Goal: Communication & Community: Ask a question

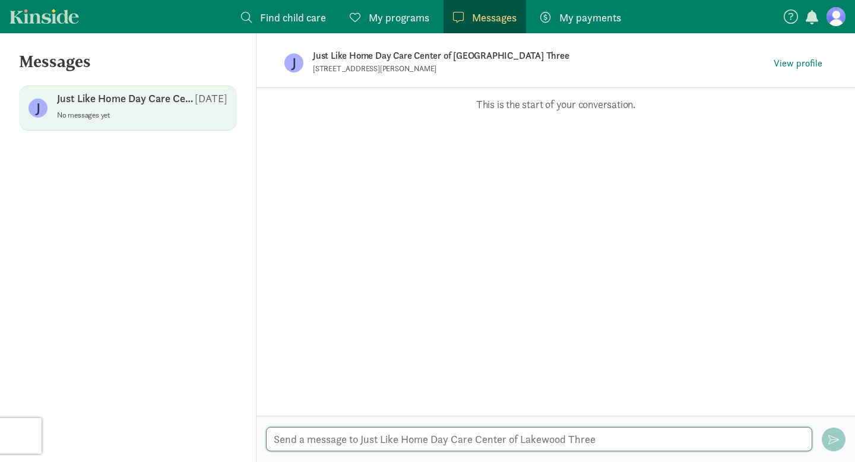
click at [381, 444] on textarea at bounding box center [539, 439] width 546 height 24
click at [465, 447] on textarea "Hi im so sorry, I overslept. I will just do a walk in to tour the facility when…" at bounding box center [539, 439] width 546 height 24
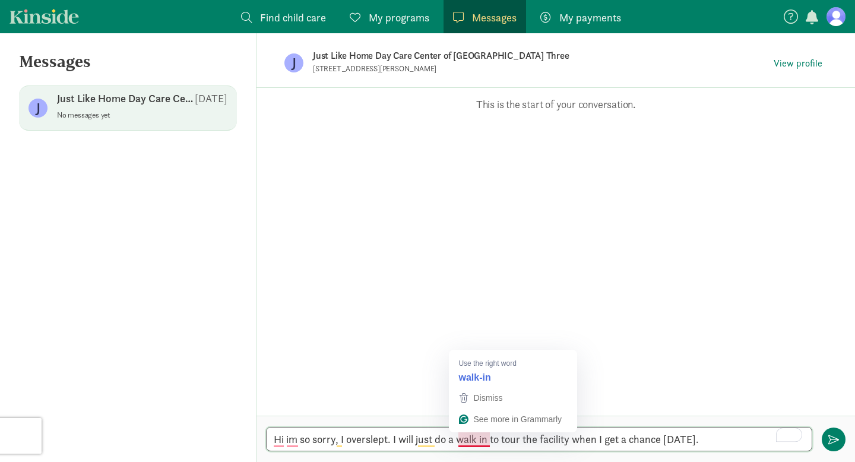
click at [470, 442] on textarea "Hi im so sorry, I overslept. I will just do a walk in to tour the facility when…" at bounding box center [539, 439] width 546 height 24
click at [432, 432] on textarea "Hi im so sorry, I overslept. I will just do a walk-in to tour the facility when…" at bounding box center [539, 439] width 546 height 24
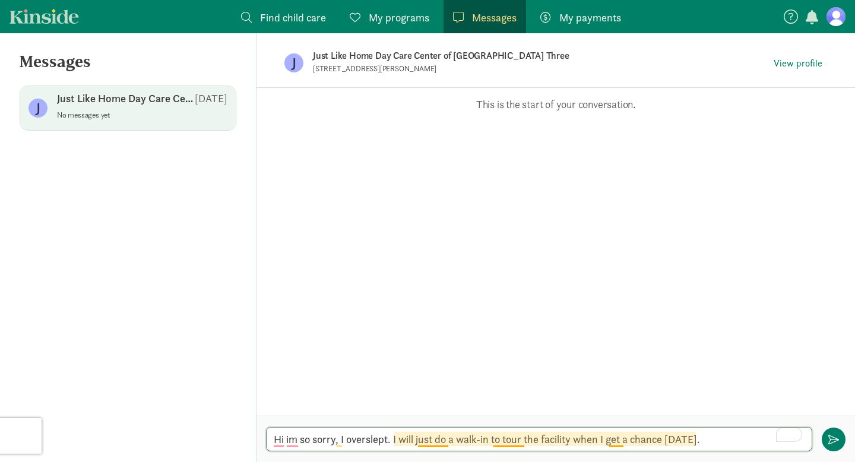
click at [430, 434] on textarea "Hi im so sorry, I overslept. I will just do a walk-in to tour the facility when…" at bounding box center [539, 439] width 546 height 24
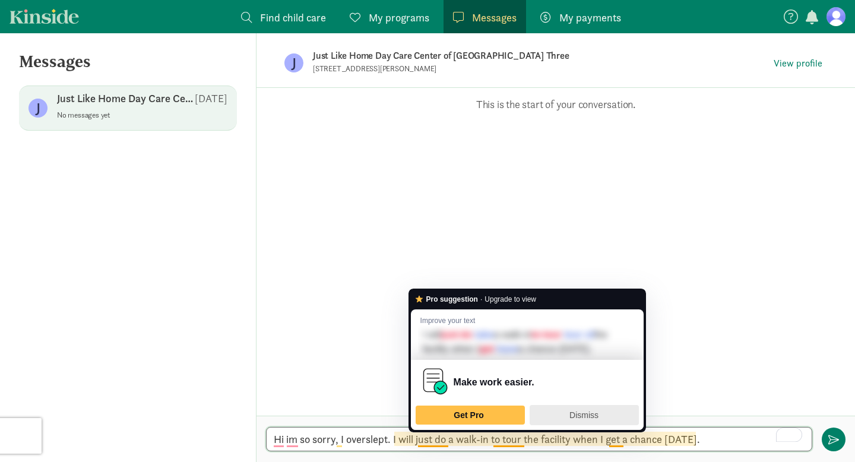
click at [585, 410] on span "Dismiss" at bounding box center [584, 415] width 29 height 10
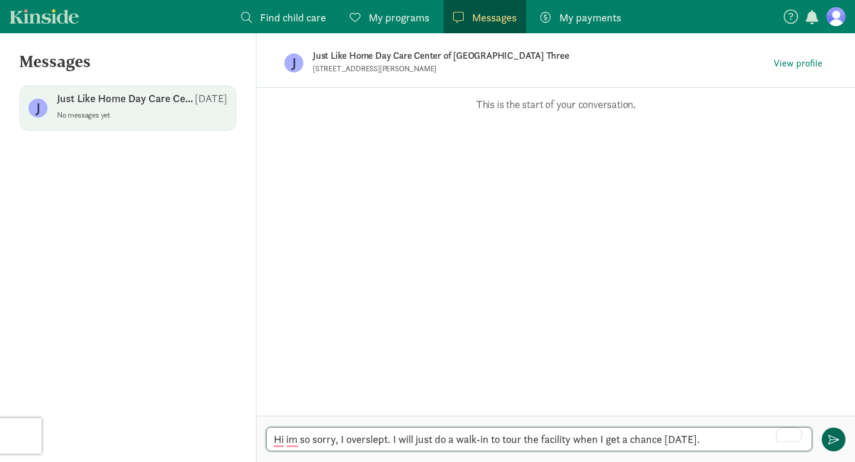
type textarea "Hi im so sorry, I overslept. I will just do a walk-in to tour the facility when…"
click at [830, 439] on span "button" at bounding box center [833, 439] width 11 height 11
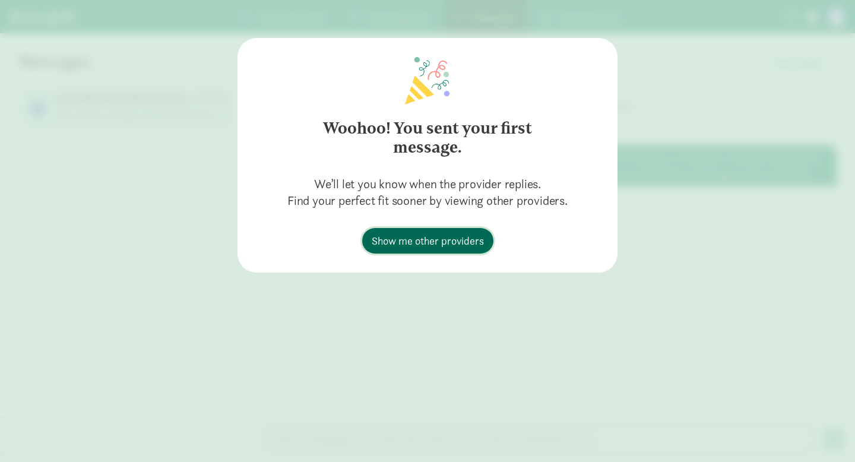
click at [441, 246] on span "Show me other providers" at bounding box center [428, 241] width 112 height 16
